Goal: Information Seeking & Learning: Learn about a topic

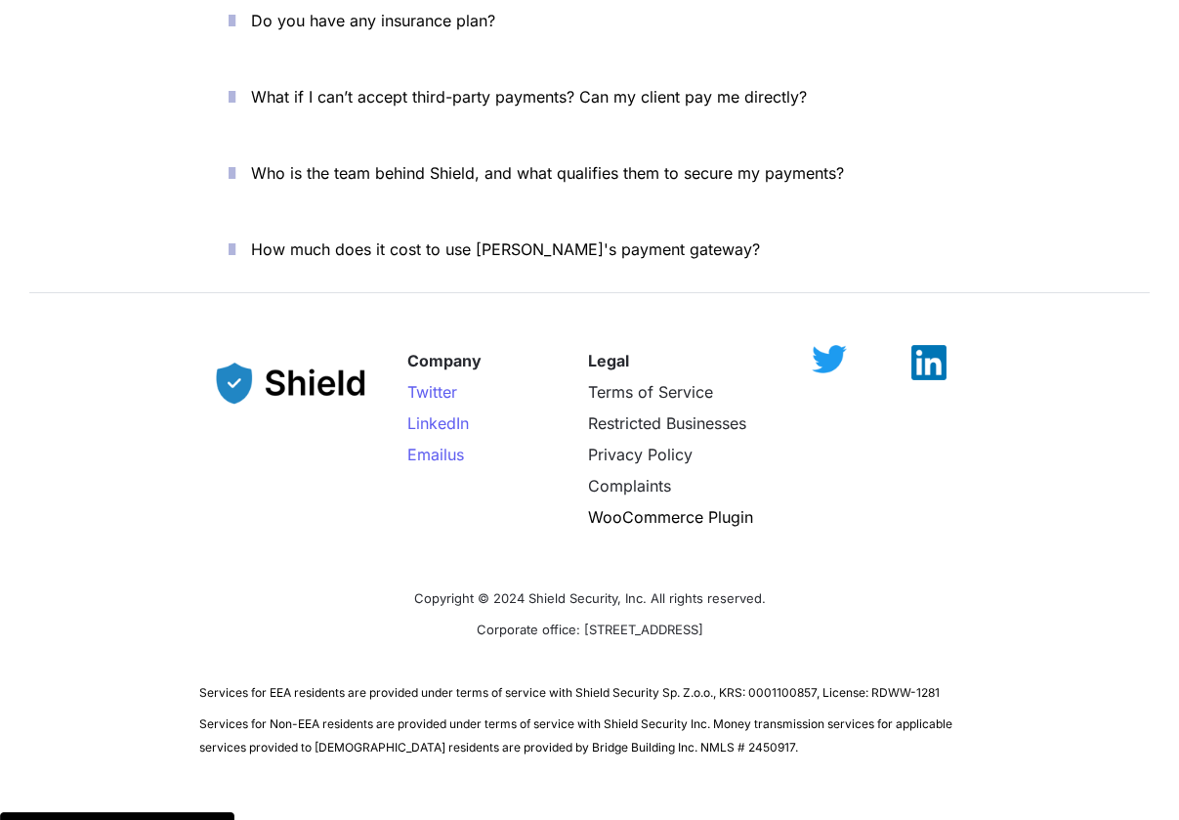
scroll to position [7192, 0]
click at [666, 717] on span "Services for Non-EEA residents are provided under terms of service with Shield …" at bounding box center [577, 736] width 756 height 38
copy span "2450917"
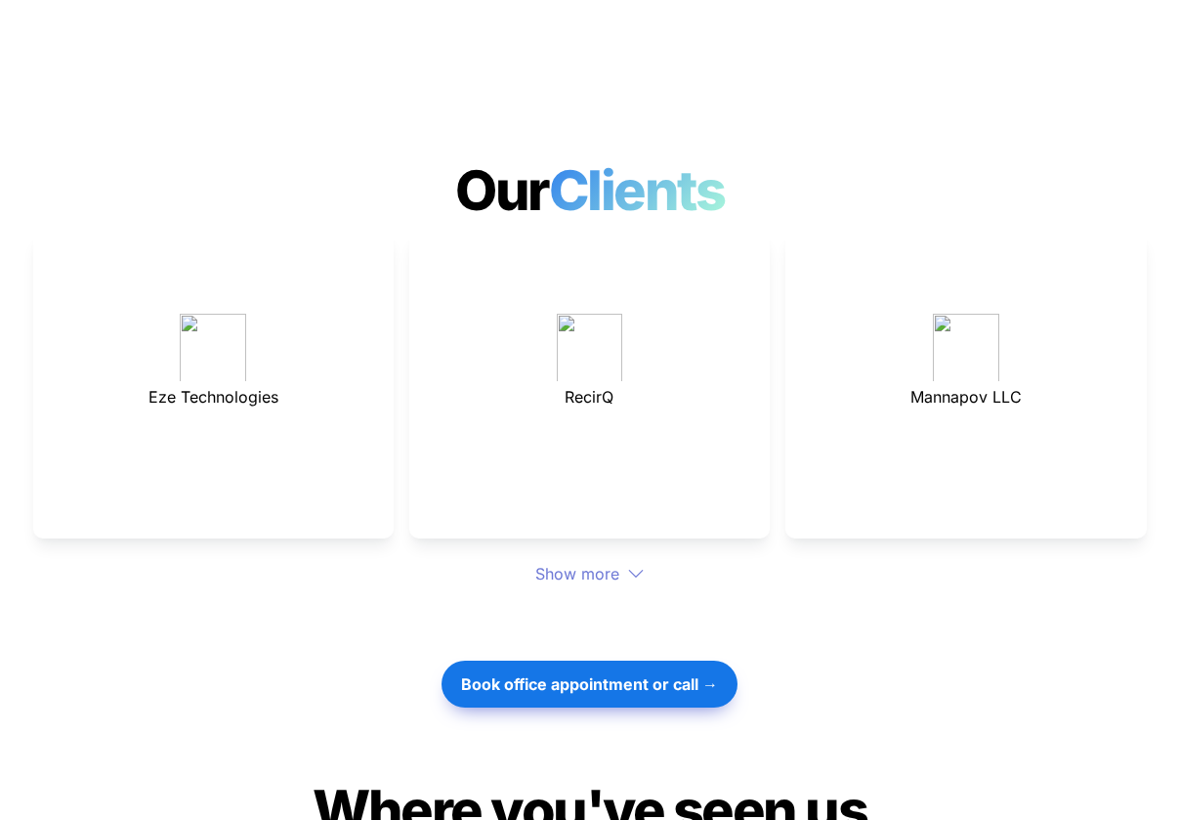
scroll to position [5339, 0]
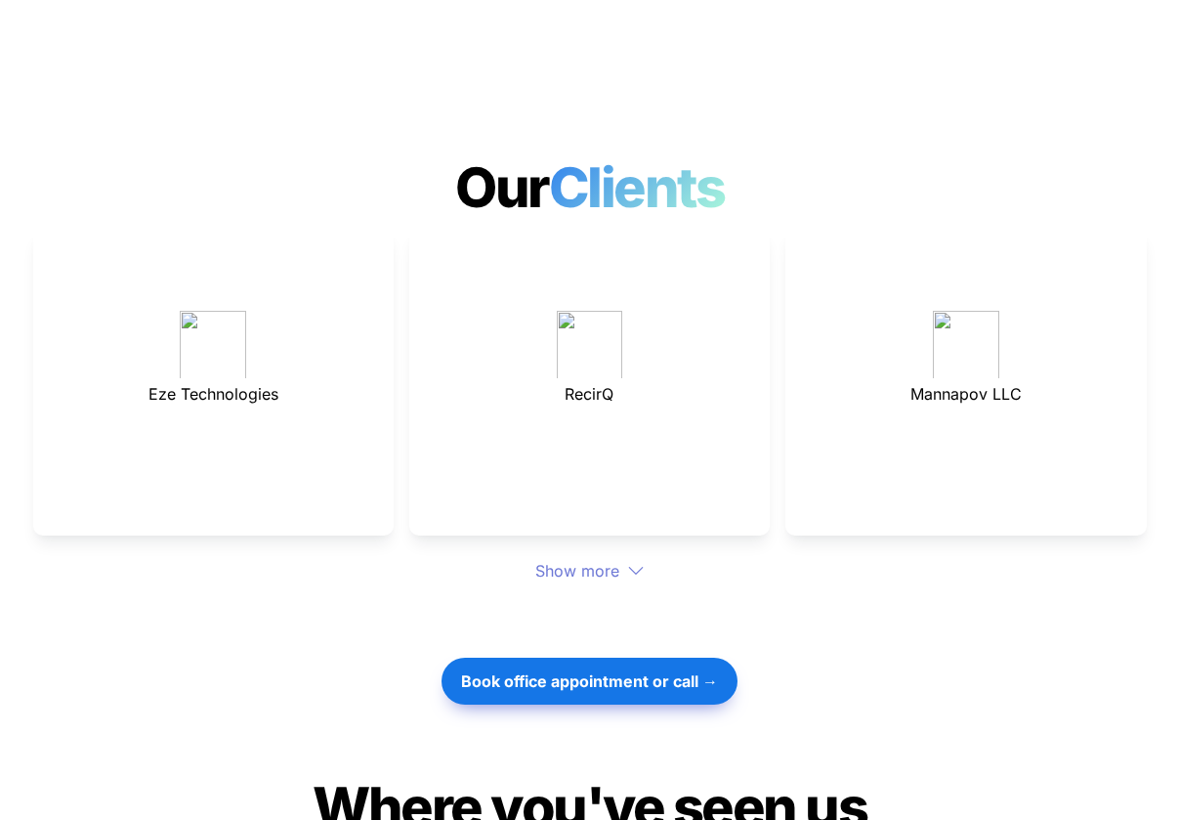
click at [629, 562] on icon at bounding box center [636, 571] width 18 height 18
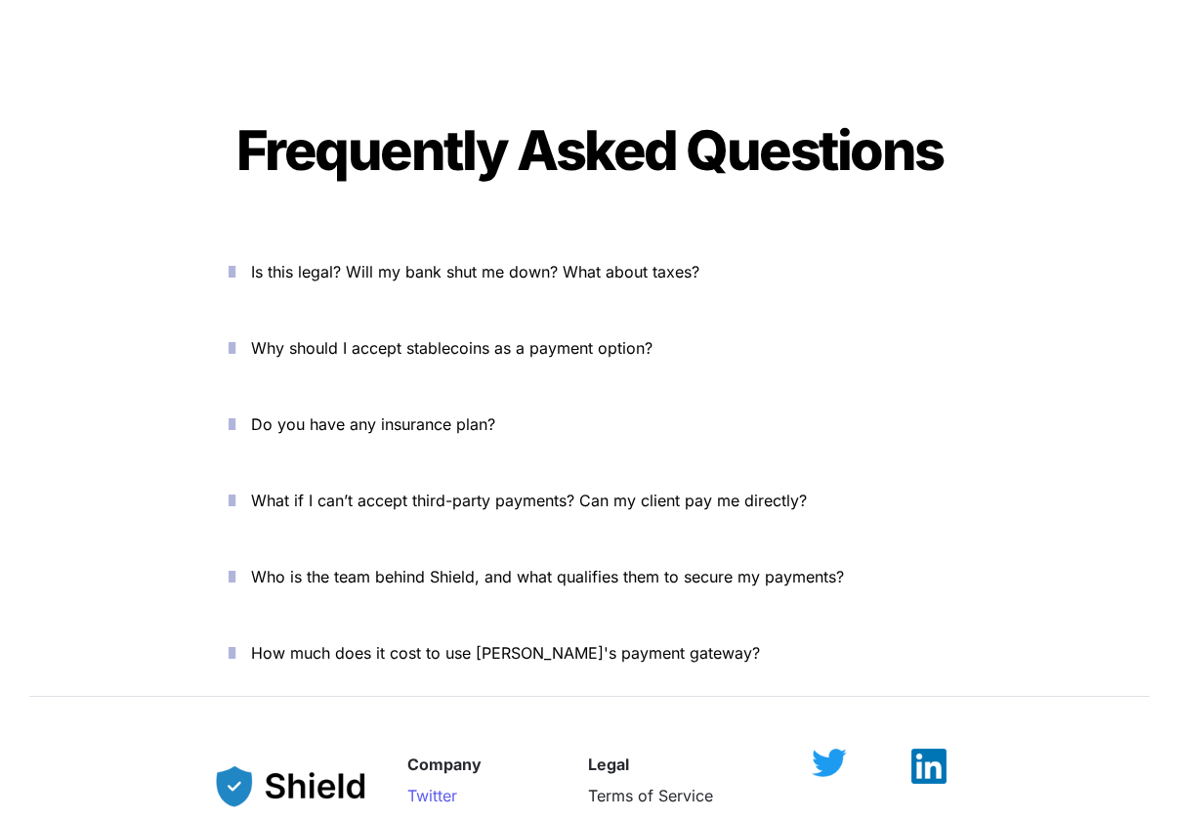
scroll to position [7130, 0]
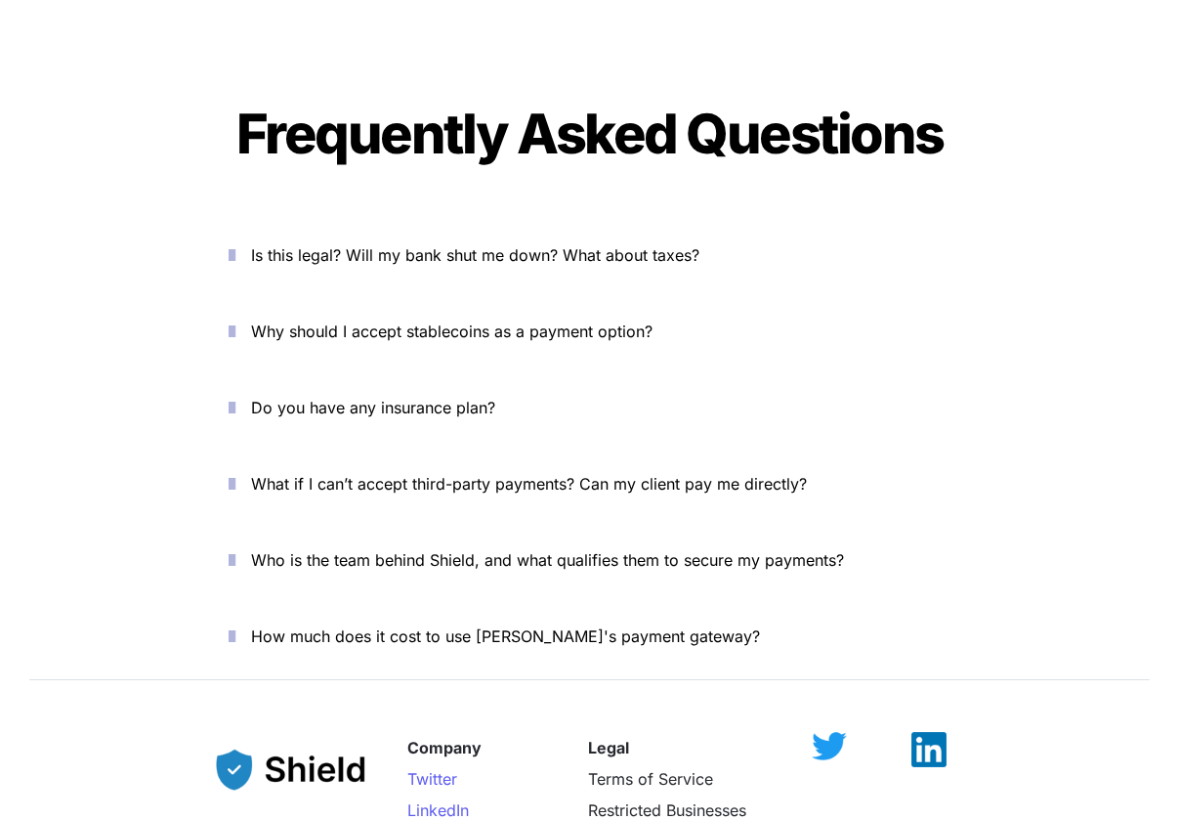
click at [235, 396] on icon "button" at bounding box center [232, 407] width 7 height 23
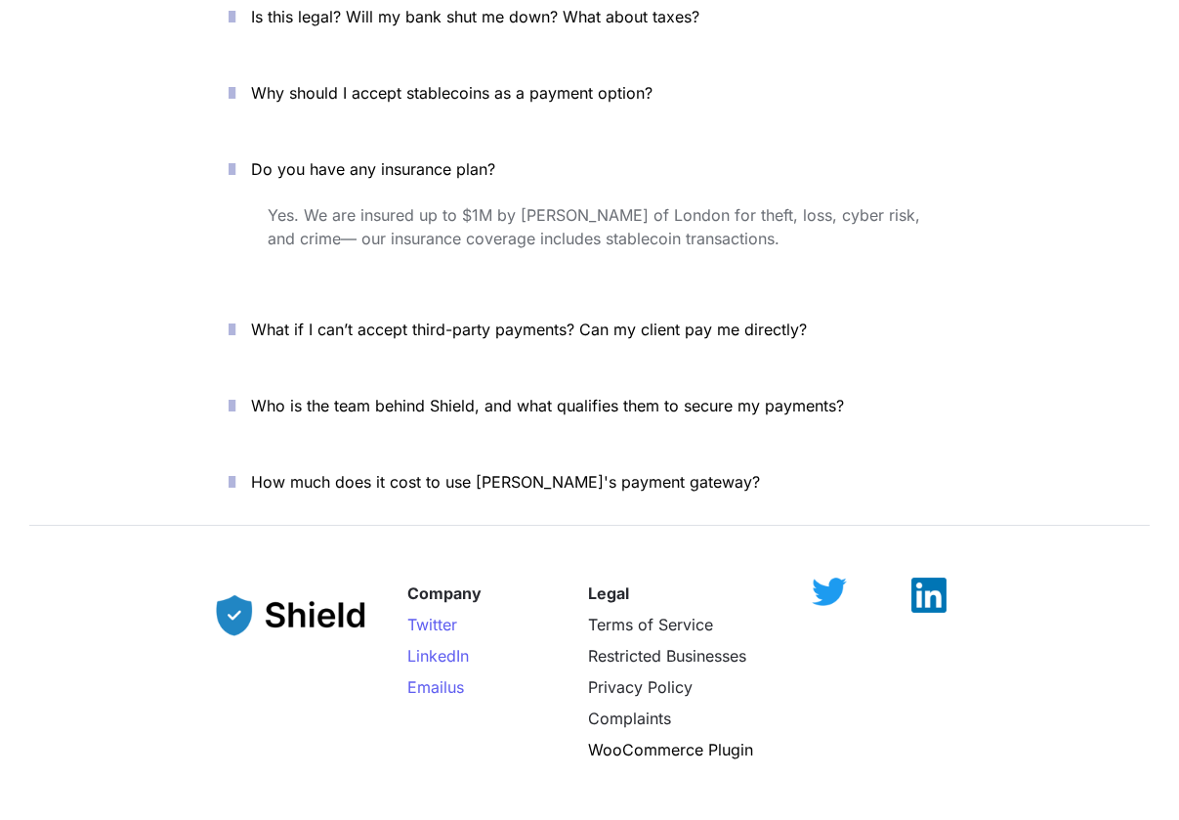
scroll to position [7384, 0]
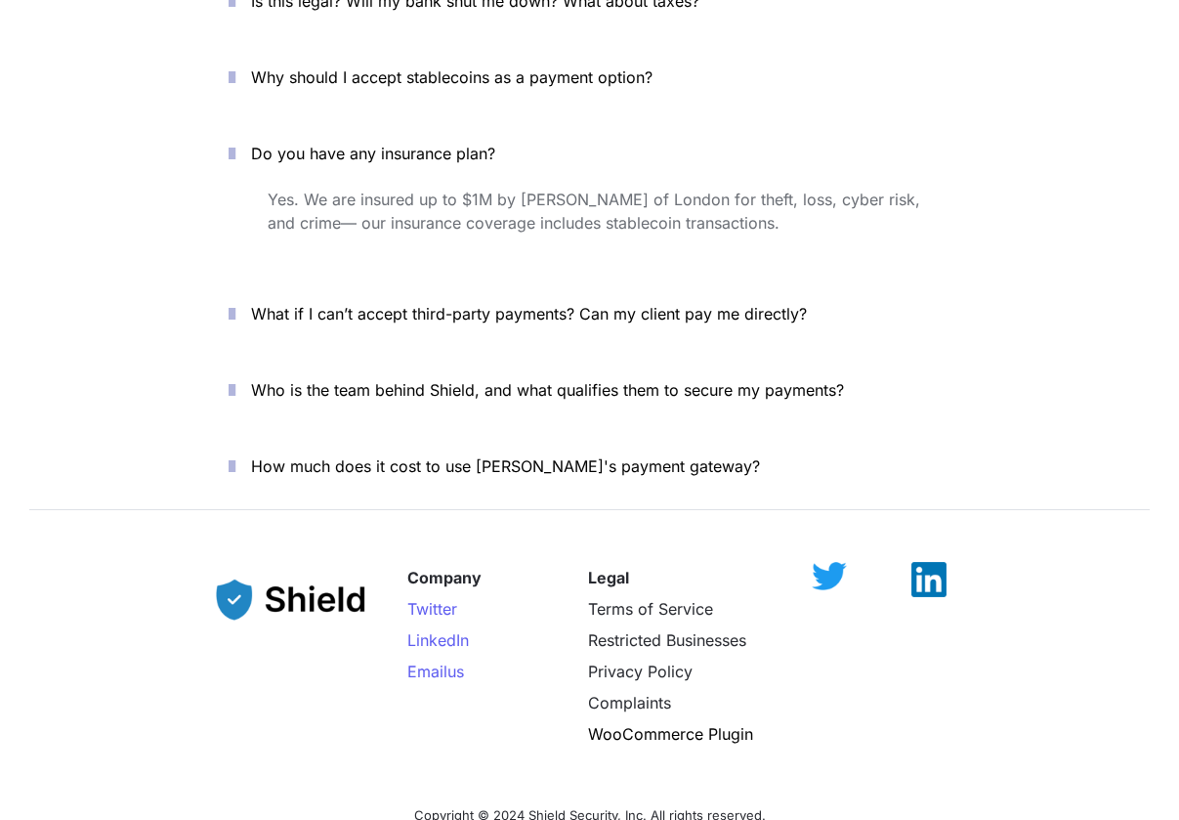
click at [623, 380] on span "Who is the team behind Shield, and what qualifies them to secure my payments?" at bounding box center [547, 390] width 593 height 20
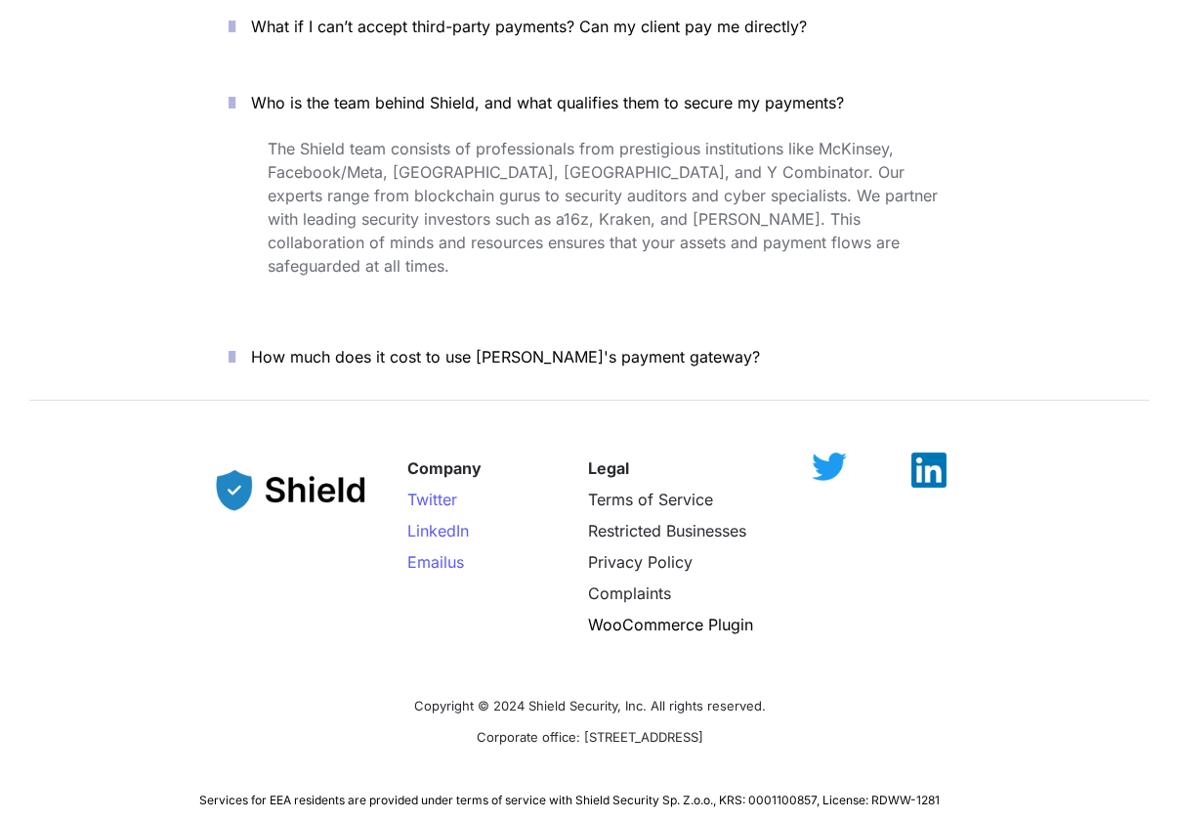
scroll to position [7680, 0]
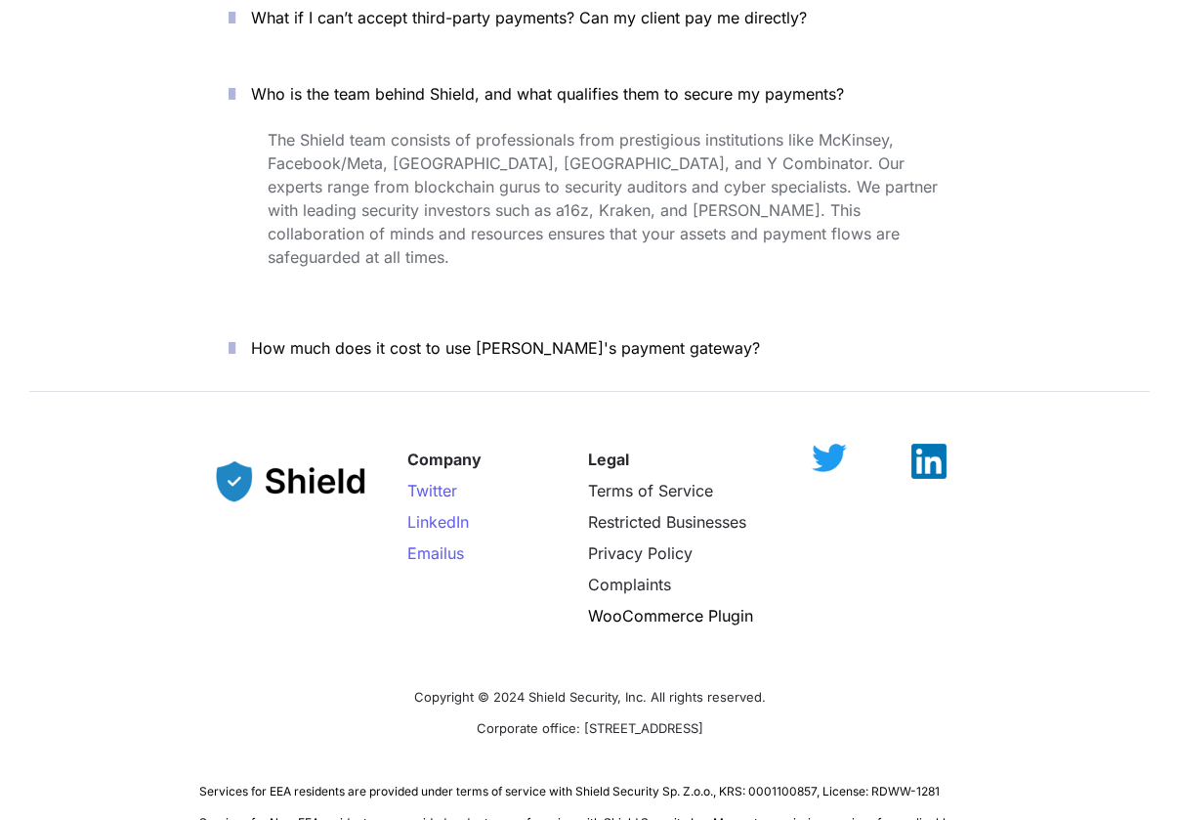
click at [662, 338] on span "How much does it cost to use Shield's payment gateway?" at bounding box center [505, 348] width 509 height 20
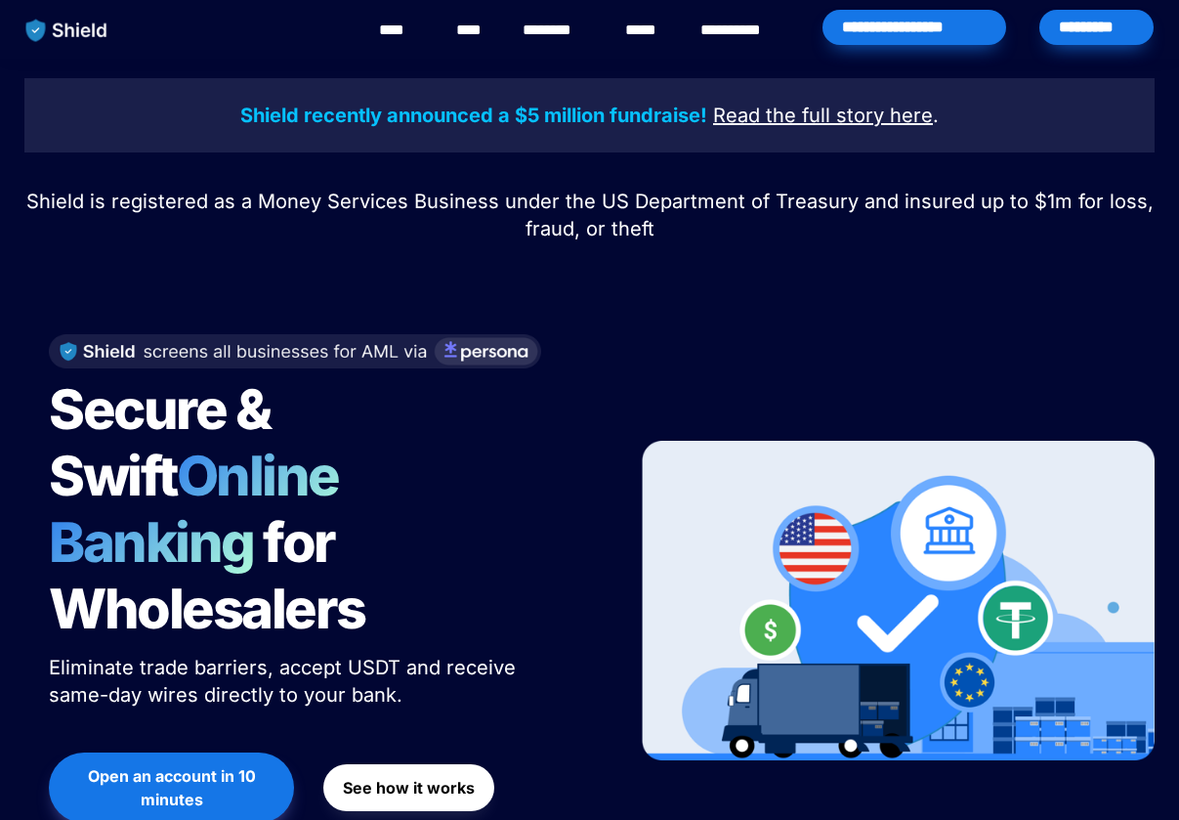
scroll to position [0, 0]
click at [546, 28] on link "********" at bounding box center [557, 30] width 69 height 23
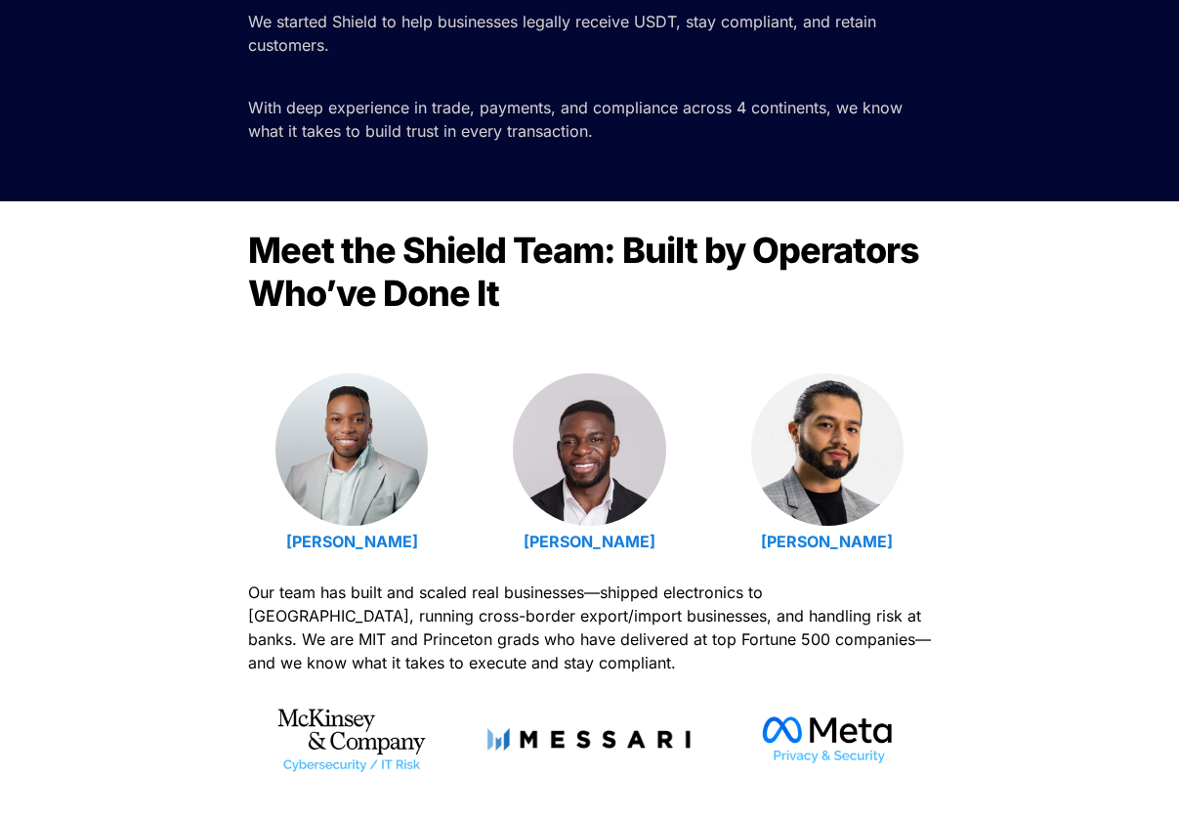
scroll to position [435, 0]
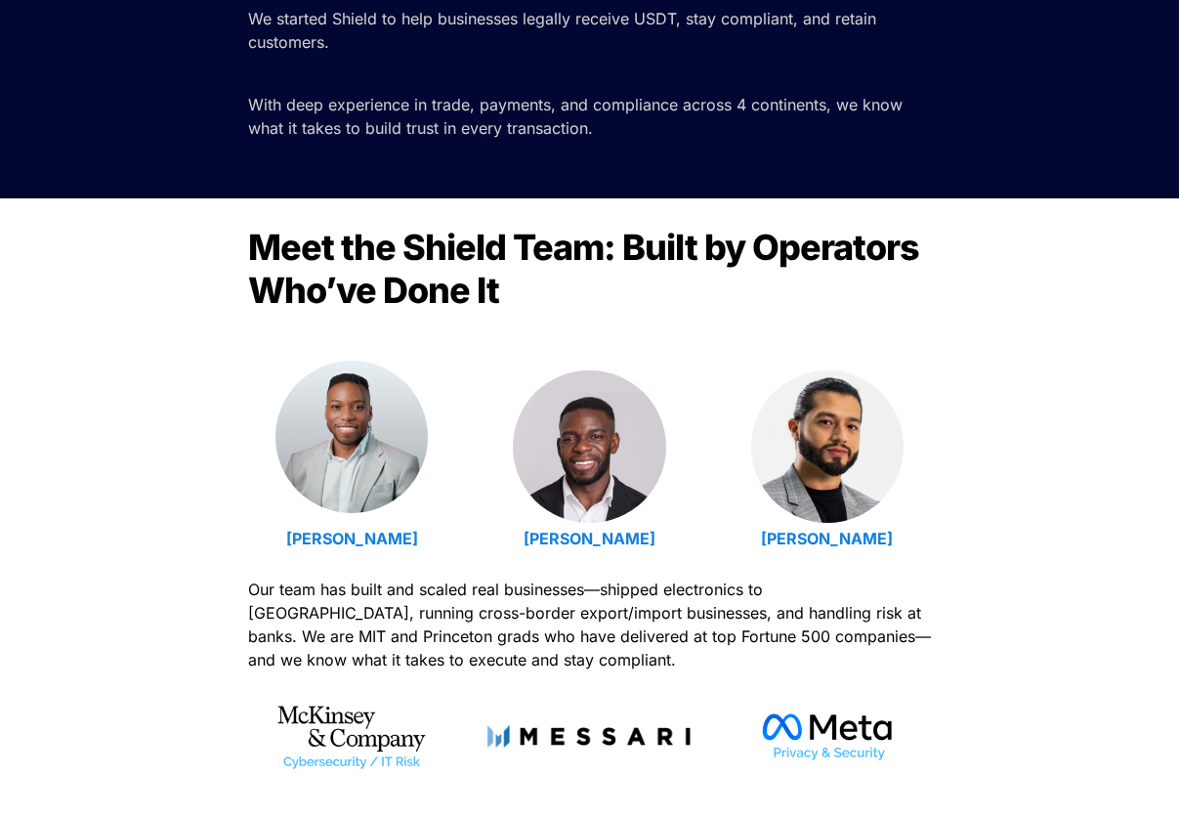
click at [358, 461] on img at bounding box center [352, 437] width 152 height 152
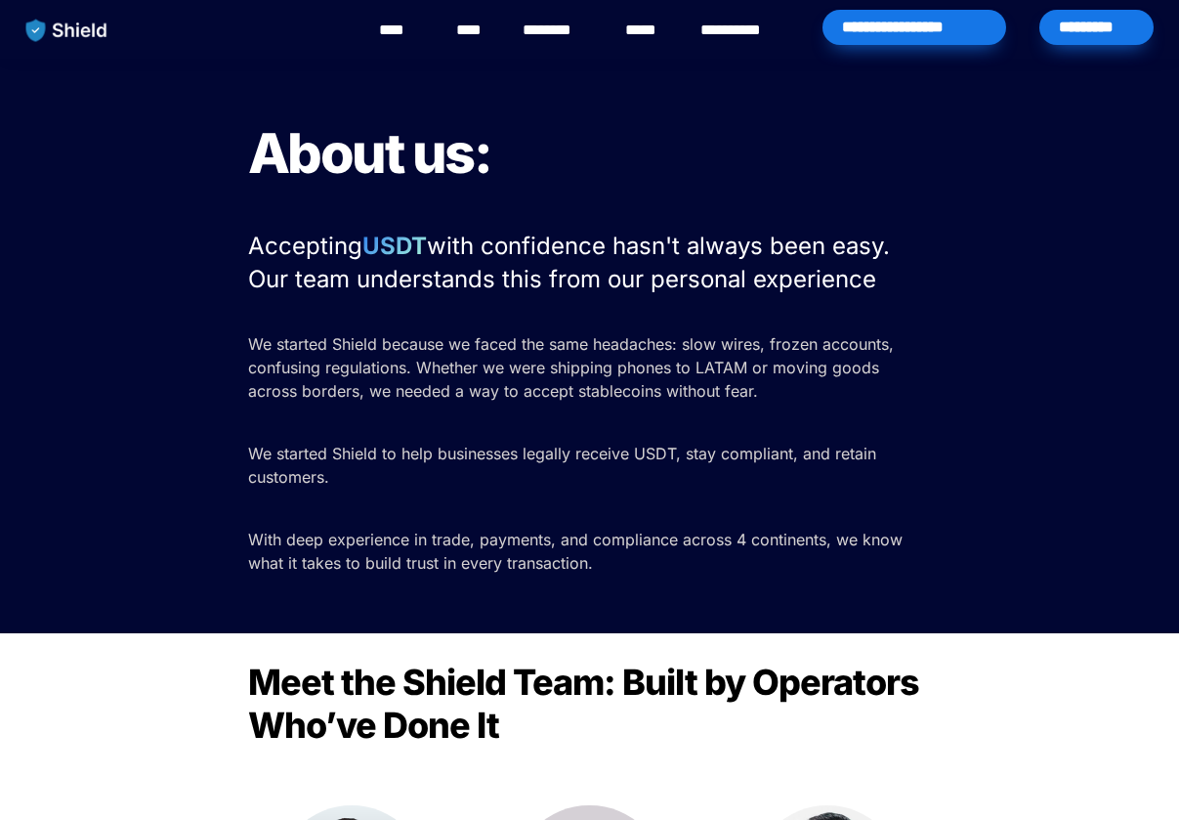
scroll to position [0, 0]
click at [743, 33] on link "**********" at bounding box center [745, 30] width 89 height 23
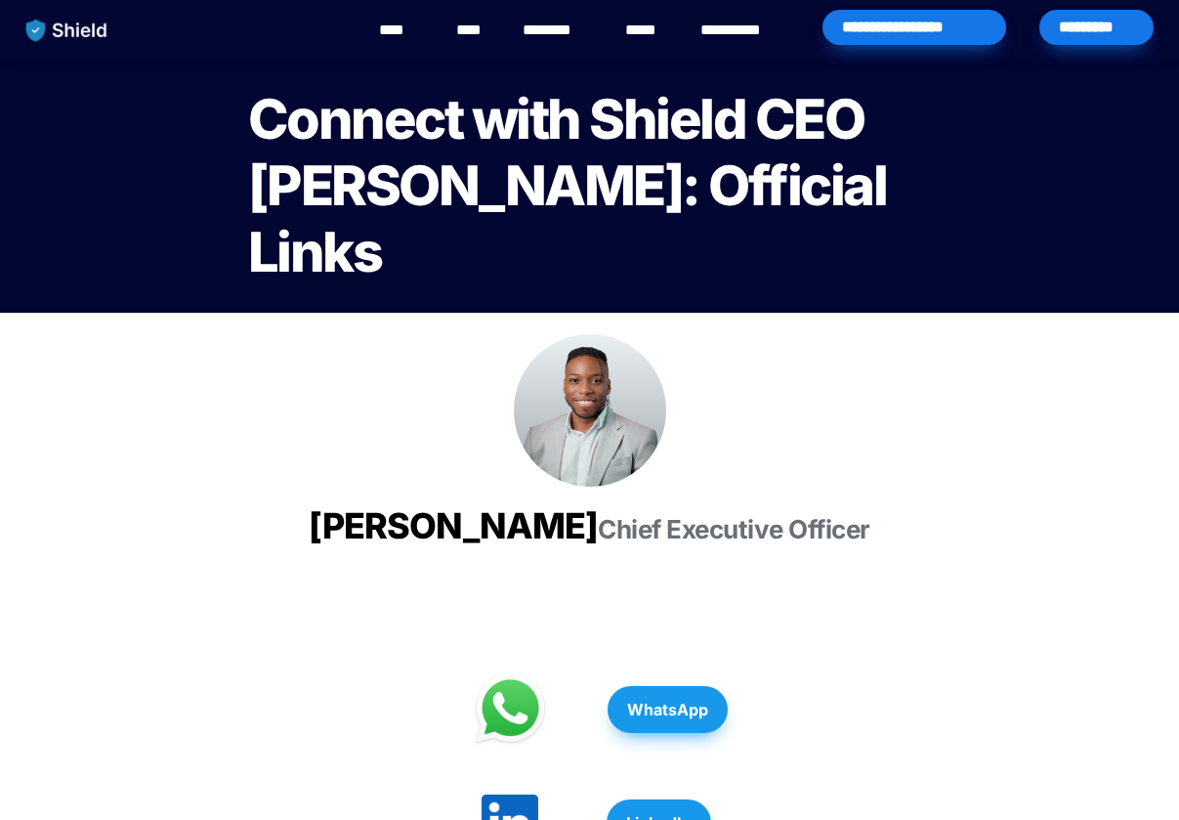
click at [610, 421] on img at bounding box center [590, 410] width 152 height 152
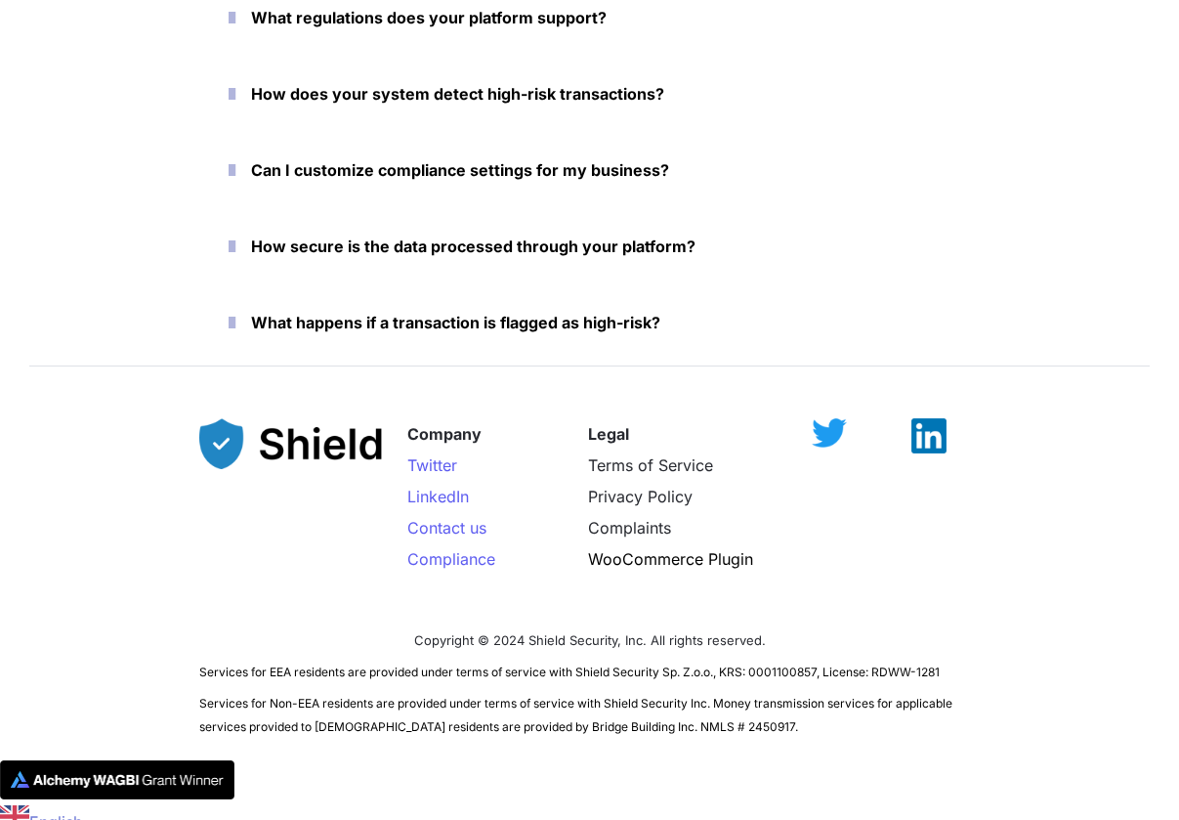
scroll to position [4496, 0]
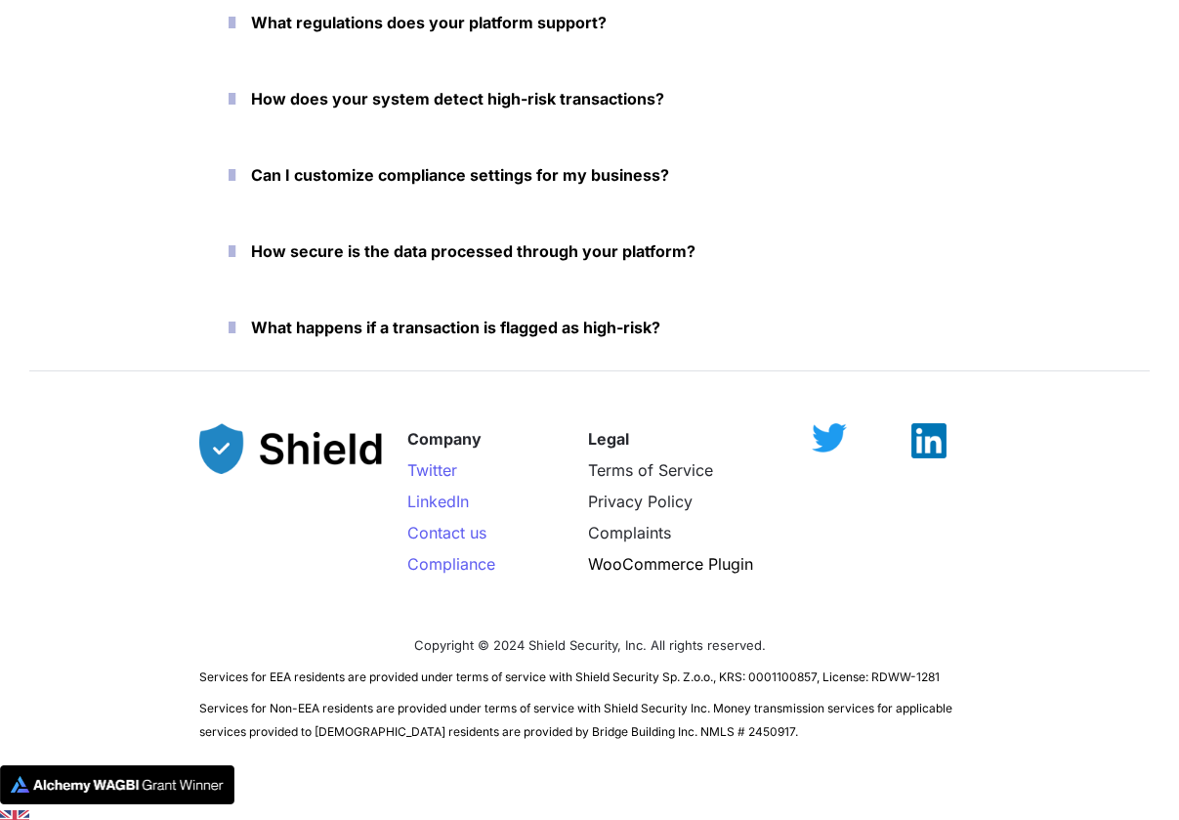
click at [766, 686] on p "Services for EEA residents are provided under terms of service with Shield Secu…" at bounding box center [590, 675] width 782 height 31
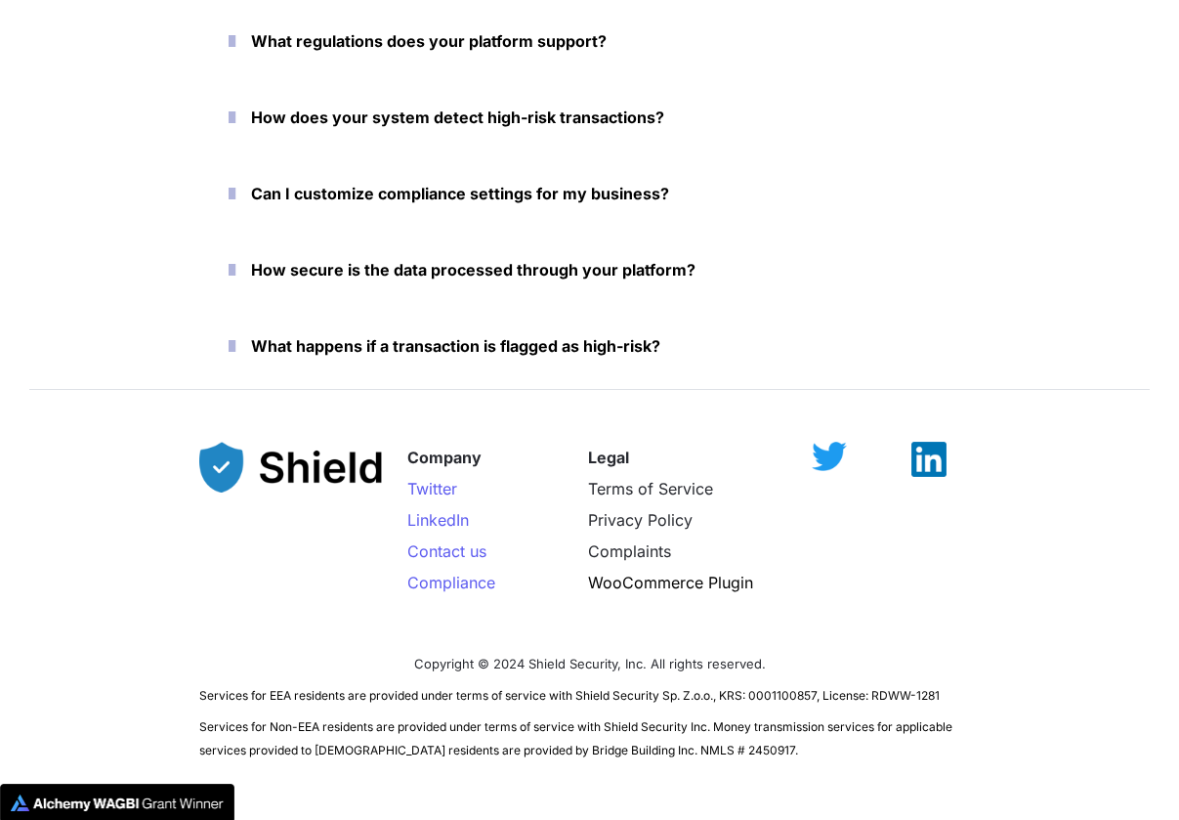
scroll to position [4475, 0]
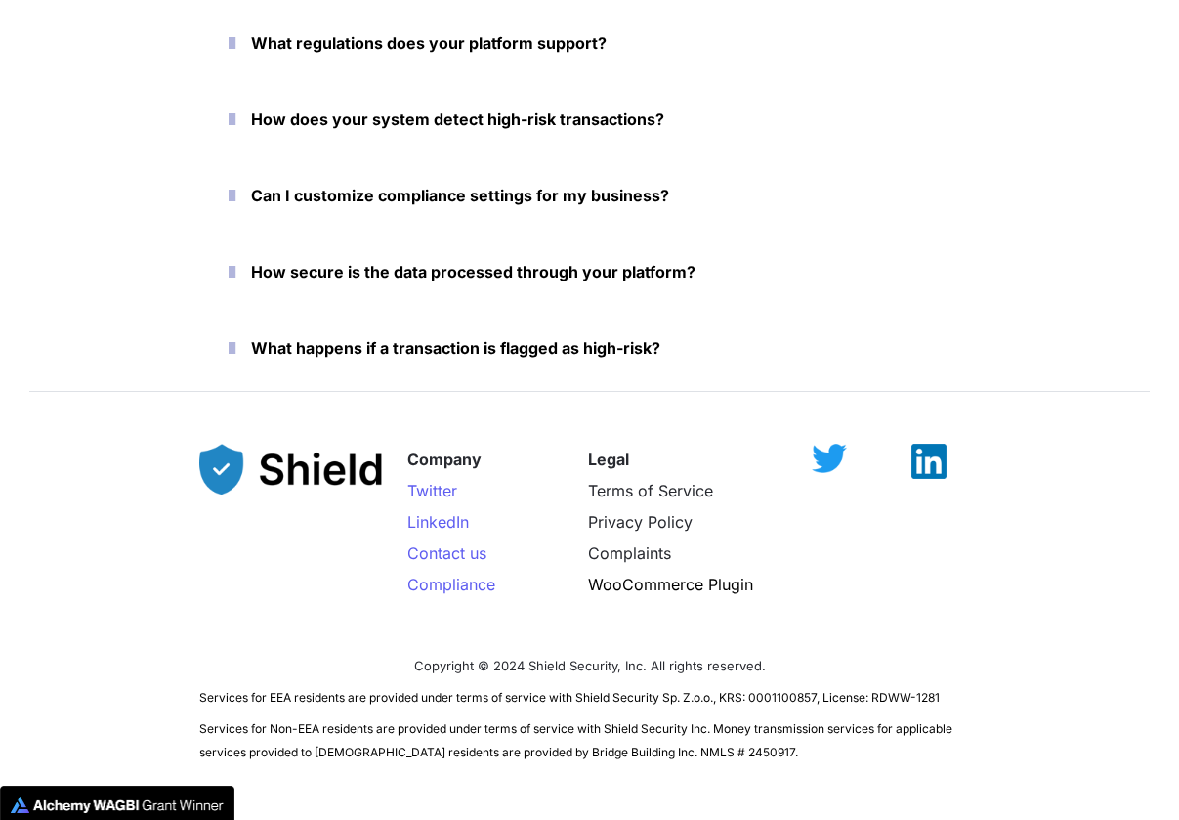
click at [604, 348] on strong "What happens if a transaction is flagged as high-risk?" at bounding box center [455, 348] width 409 height 20
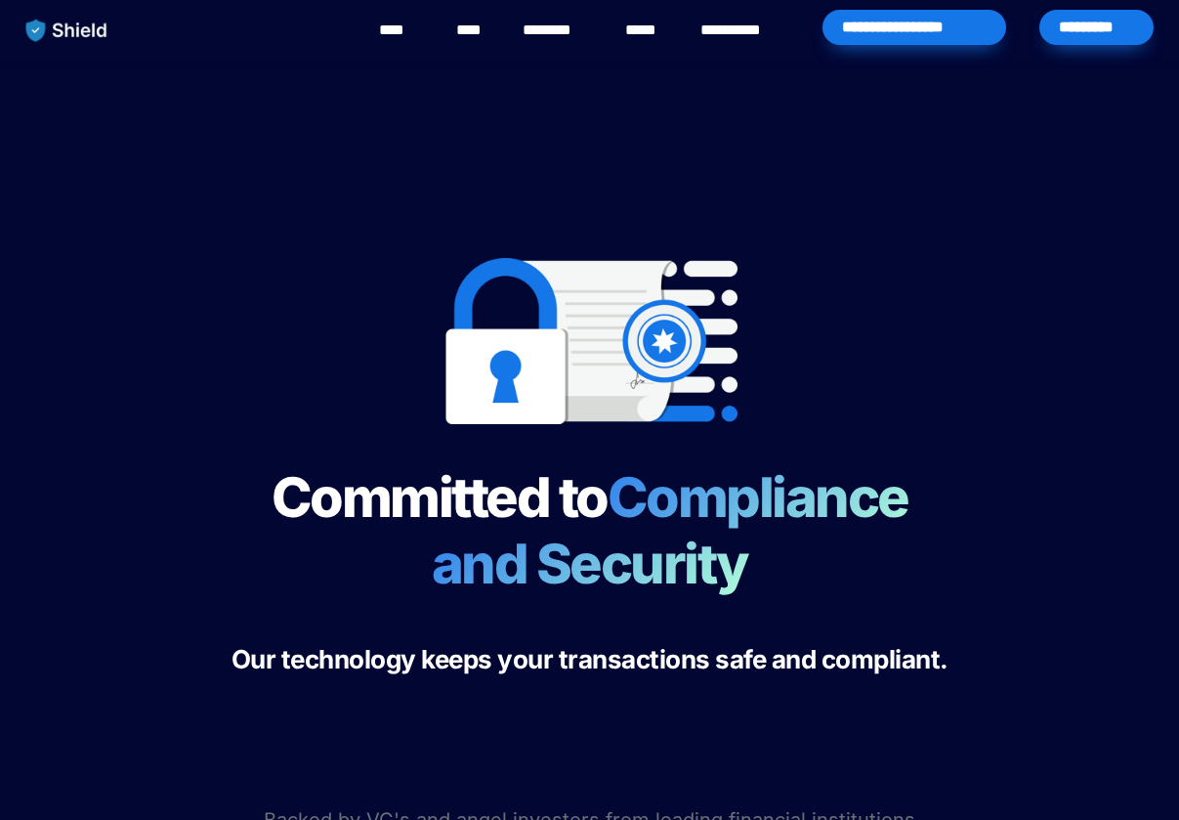
scroll to position [0, 0]
click at [644, 31] on link "****" at bounding box center [646, 30] width 43 height 23
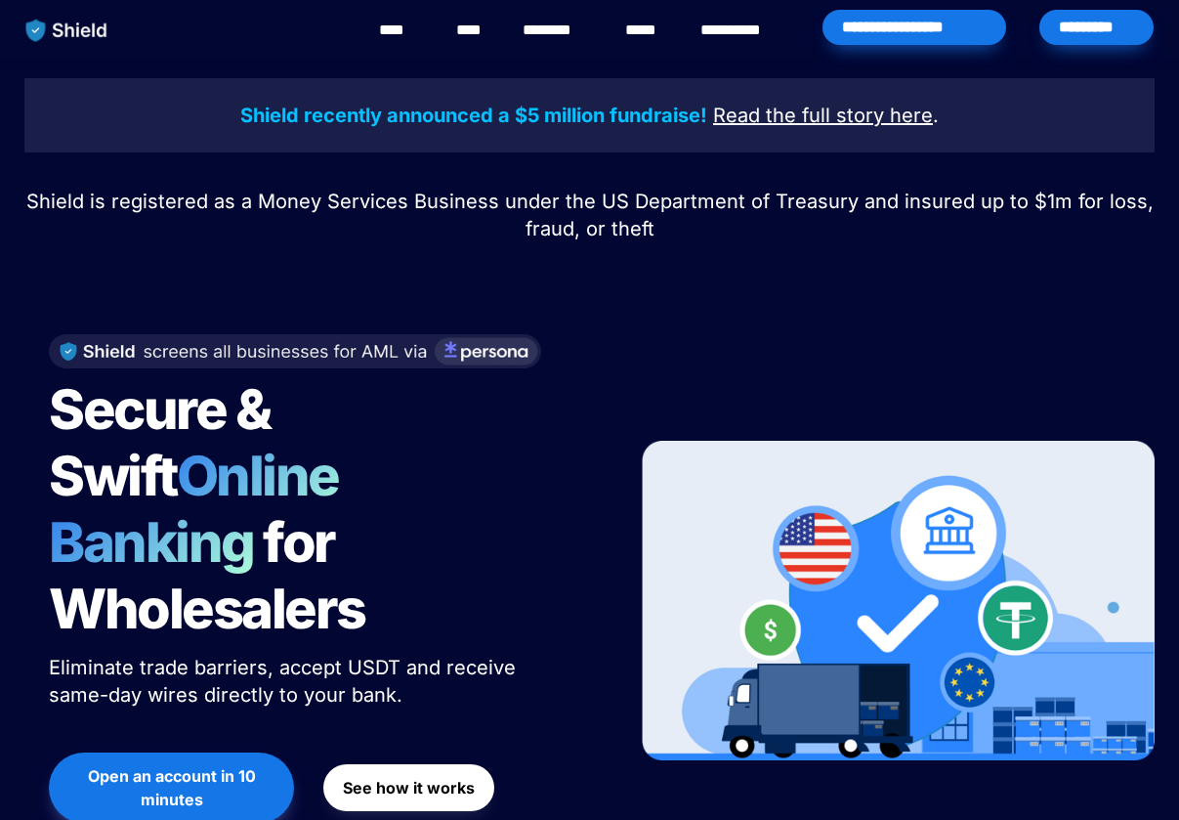
click at [488, 29] on link "****" at bounding box center [472, 30] width 33 height 23
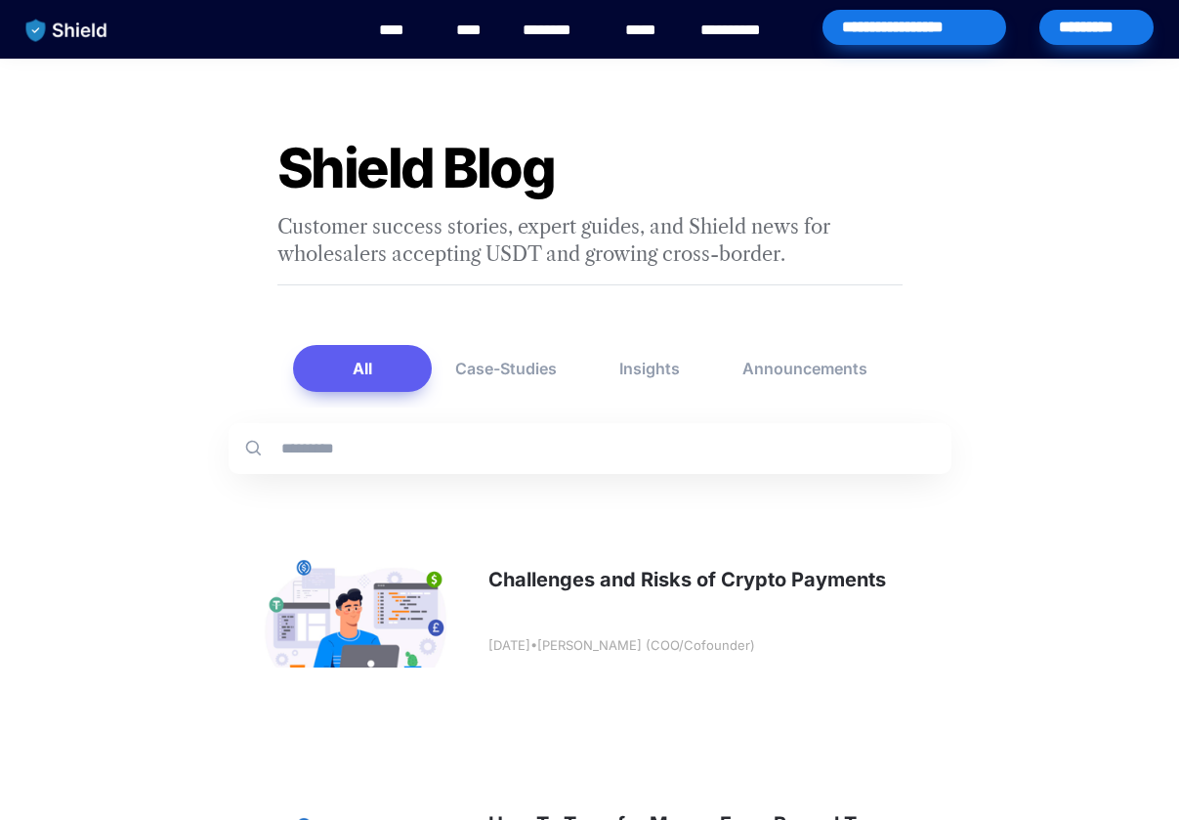
click at [395, 32] on link "****" at bounding box center [401, 30] width 44 height 23
